Goal: Find specific page/section: Find specific page/section

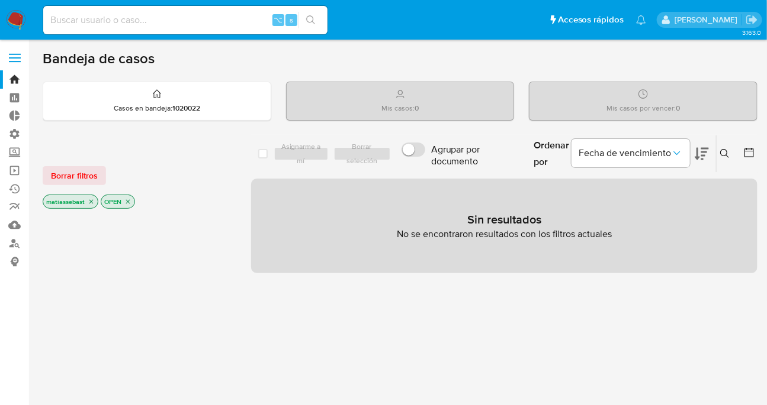
click at [202, 20] on input at bounding box center [185, 19] width 284 height 15
paste input "2010712760"
type input "2010712760"
click at [318, 20] on button "search-icon" at bounding box center [310, 20] width 24 height 17
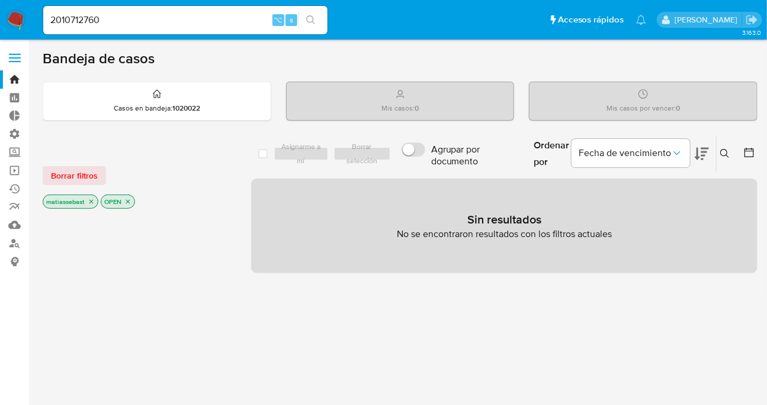
click at [313, 18] on icon "search-icon" at bounding box center [310, 19] width 9 height 9
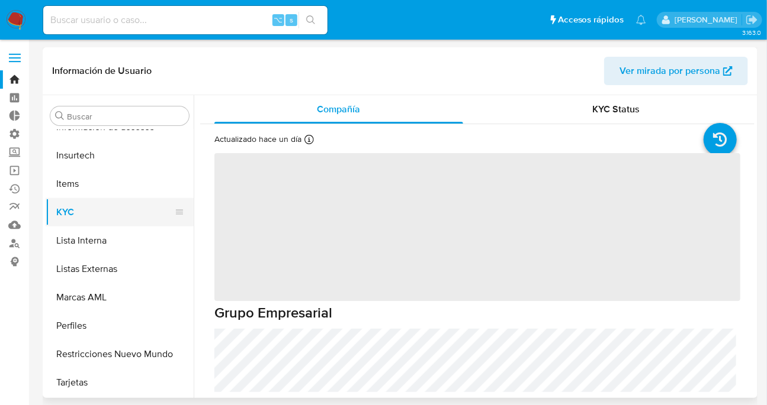
select select "10"
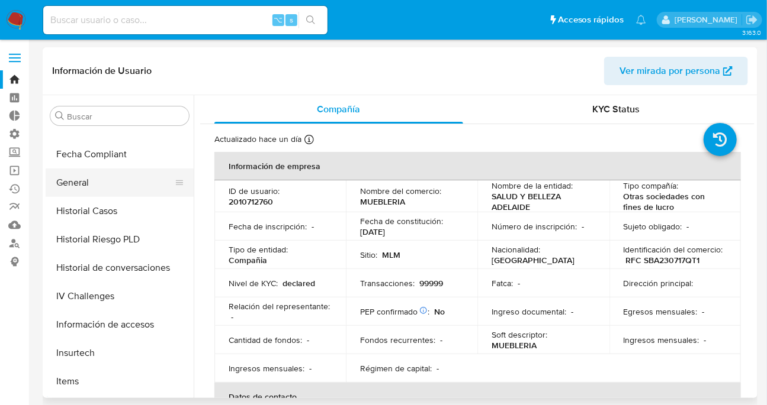
scroll to position [387, 0]
click at [86, 181] on button "General" at bounding box center [115, 183] width 139 height 28
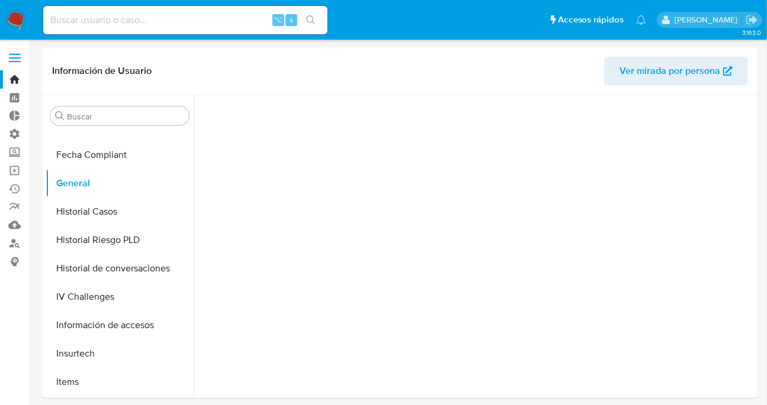
click at [156, 20] on input at bounding box center [185, 19] width 284 height 15
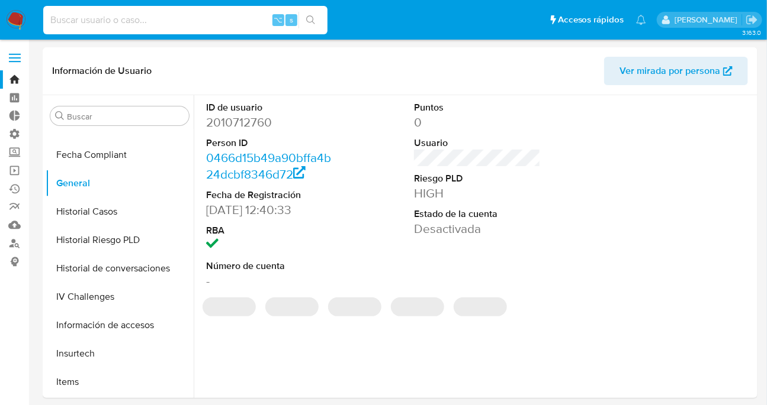
click at [159, 20] on input at bounding box center [185, 19] width 284 height 15
paste input "1915715661"
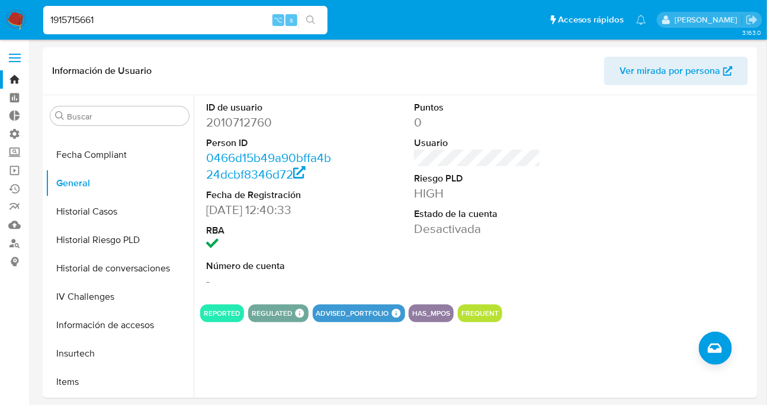
type input "1915715661"
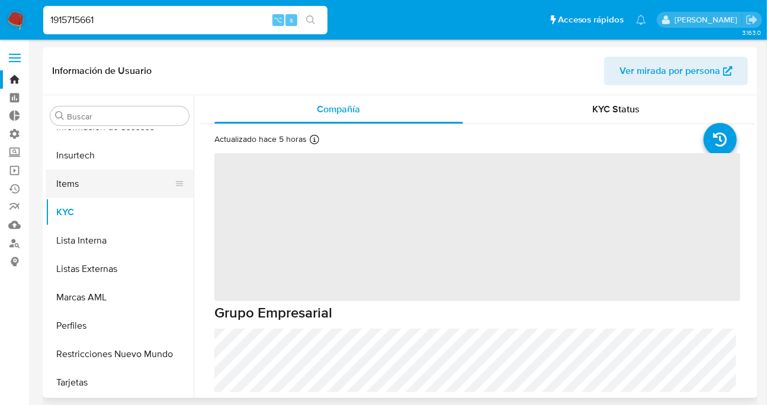
select select "10"
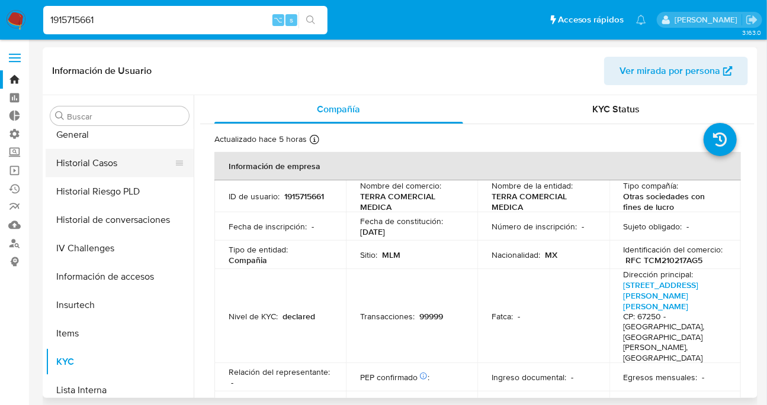
scroll to position [394, 0]
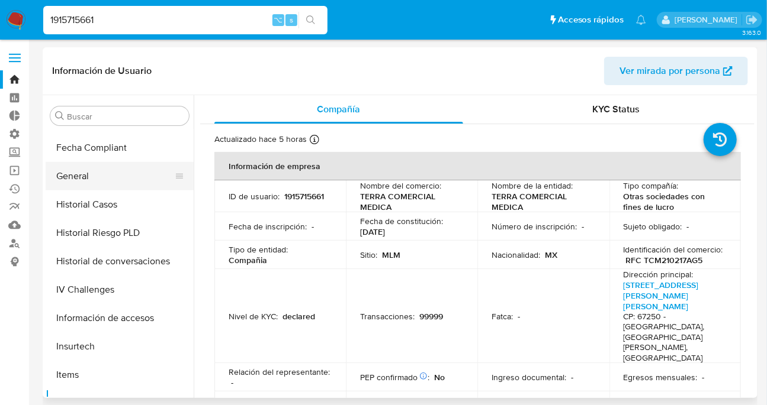
click at [105, 179] on button "General" at bounding box center [115, 176] width 139 height 28
